Goal: Information Seeking & Learning: Learn about a topic

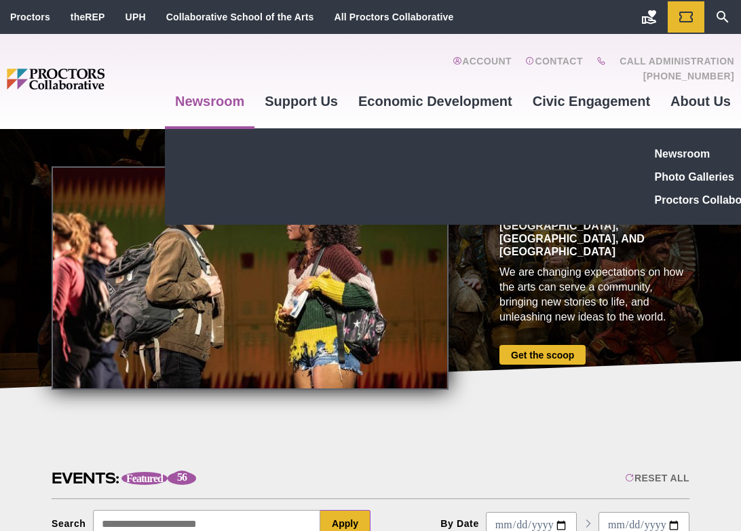
click at [200, 101] on span "Newsroom" at bounding box center [209, 101] width 69 height 15
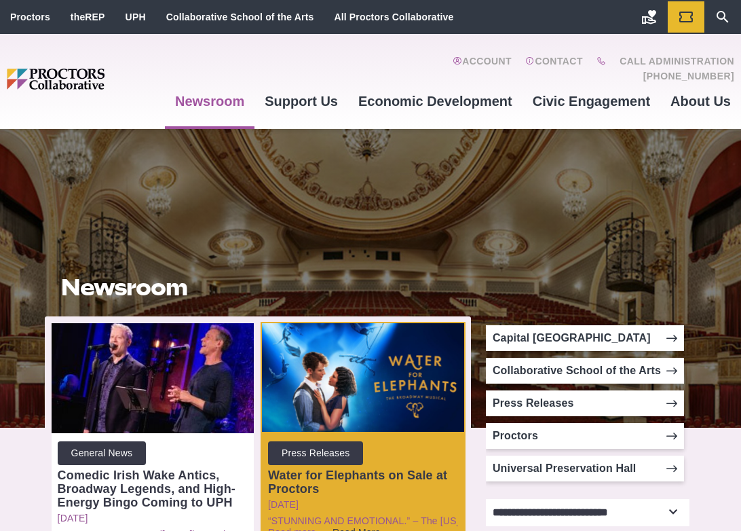
click at [333, 530] on span "Read More" at bounding box center [357, 532] width 48 height 11
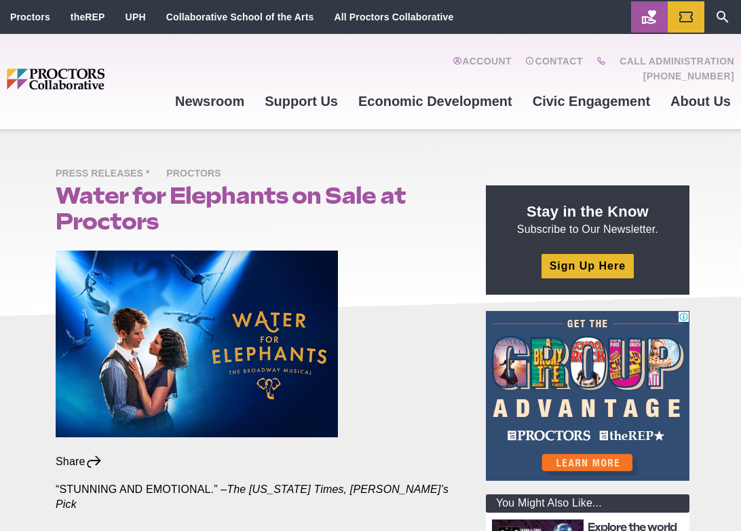
click at [642, 17] on icon "Main site navigation and header" at bounding box center [650, 17] width 16 height 16
